Goal: Task Accomplishment & Management: Use online tool/utility

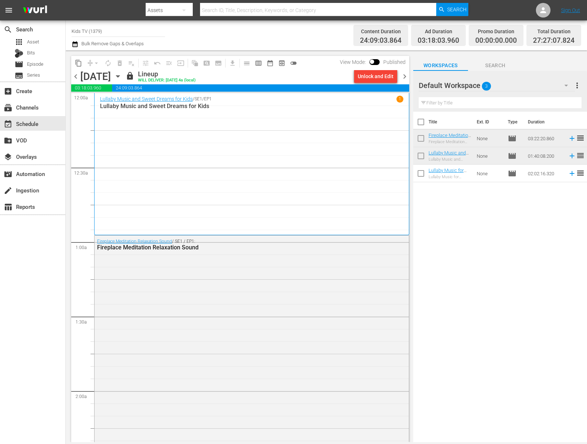
scroll to position [3885, 0]
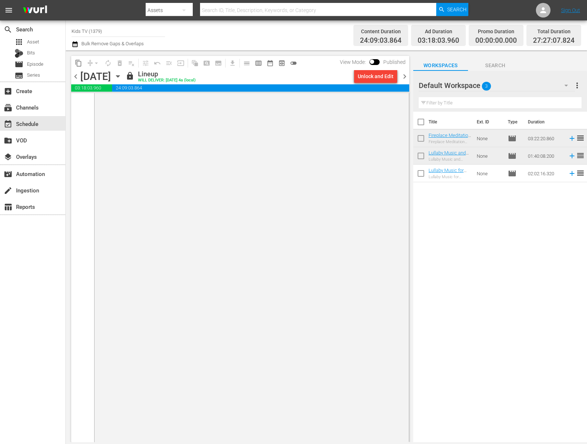
click at [107, 31] on input "Kids TV (1379)" at bounding box center [119, 31] width 94 height 18
drag, startPoint x: 113, startPoint y: 31, endPoint x: 91, endPoint y: 22, distance: 23.9
click at [62, 18] on div "menu Search By Assets Search ID, Title, Description, Keywords, or Category Sear…" at bounding box center [293, 221] width 587 height 442
click at [133, 30] on input "food" at bounding box center [119, 31] width 94 height 18
click at [131, 48] on div "Food (140 - food)" at bounding box center [171, 52] width 189 height 18
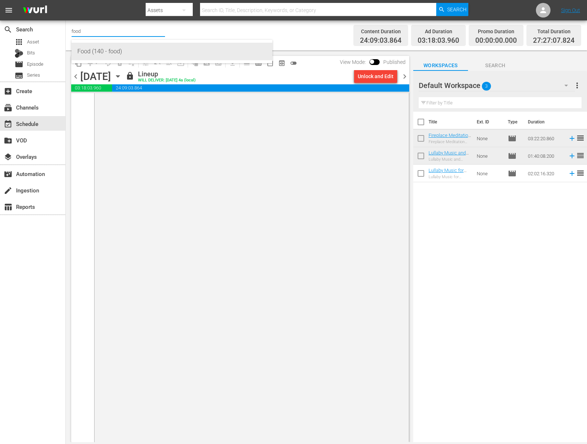
type input "Food (140 - food)"
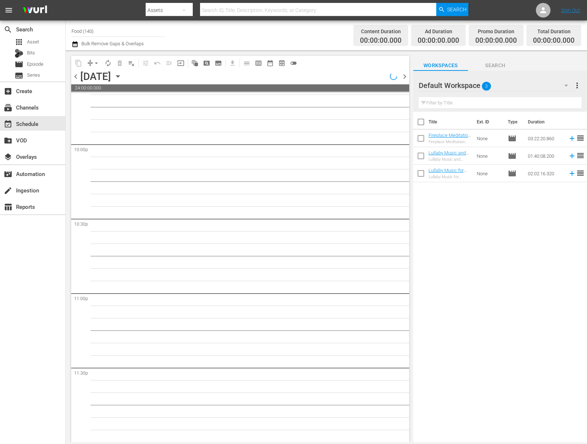
scroll to position [3228, 0]
click at [119, 76] on icon "button" at bounding box center [117, 77] width 3 height 2
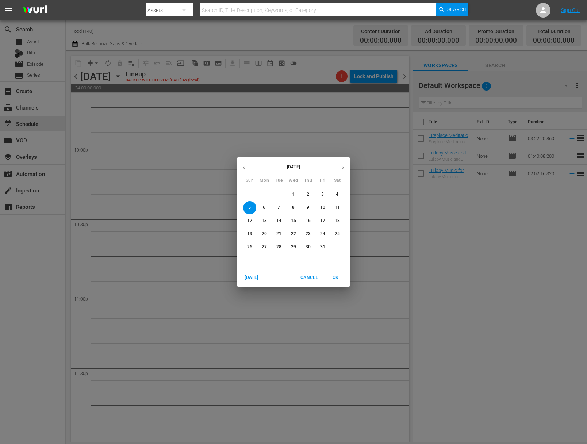
click at [290, 191] on span "1" at bounding box center [293, 194] width 13 height 6
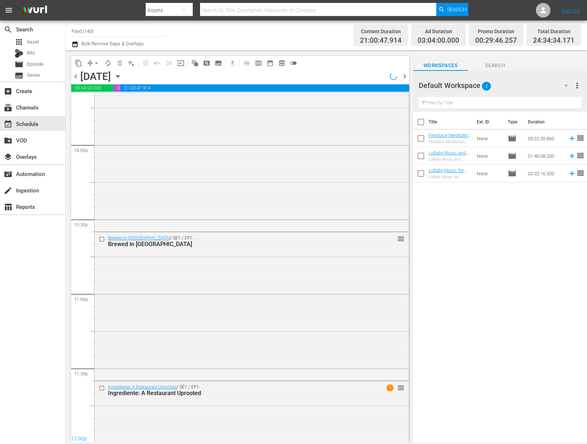
scroll to position [3104, 0]
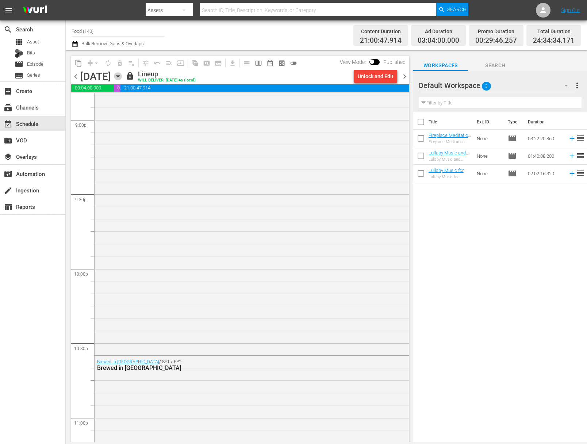
click at [119, 76] on icon "button" at bounding box center [117, 77] width 3 height 2
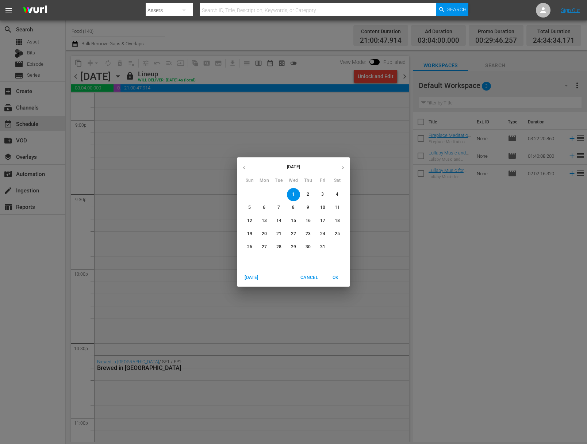
click at [247, 166] on button "button" at bounding box center [244, 168] width 14 height 14
click at [263, 247] on p "29" at bounding box center [264, 247] width 5 height 6
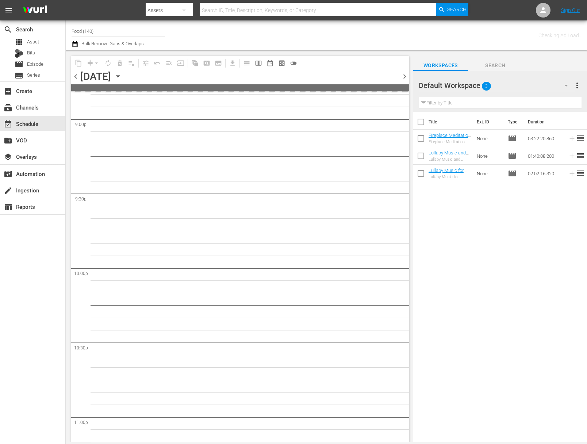
scroll to position [3228, 0]
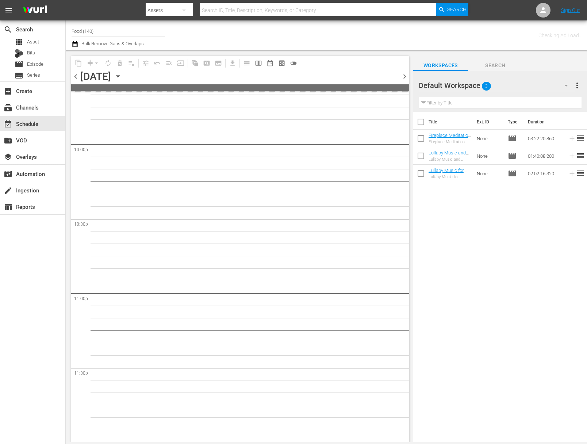
click at [122, 75] on icon "button" at bounding box center [118, 76] width 8 height 8
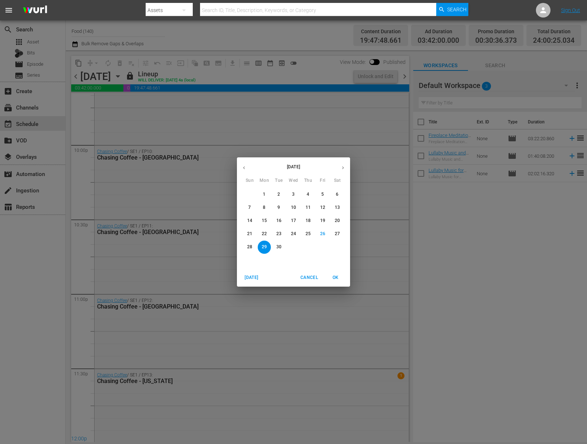
click at [278, 247] on p "30" at bounding box center [279, 247] width 5 height 6
